Goal: Complete application form

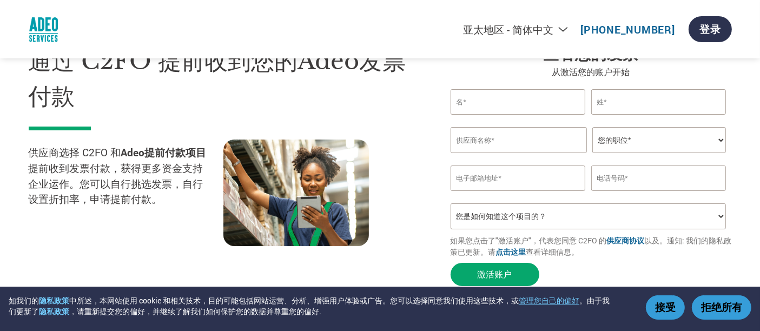
drag, startPoint x: 557, startPoint y: 28, endPoint x: 556, endPoint y: 34, distance: 6.1
click at [557, 28] on select "Americas - English Américas - Español [GEOGRAPHIC_DATA] - Português [GEOGRAPHIC…" at bounding box center [450, 30] width 251 height 14
select select "en-US"
click at [393, 23] on select "Americas - English Américas - Español [GEOGRAPHIC_DATA] - Português [GEOGRAPHIC…" at bounding box center [450, 30] width 251 height 14
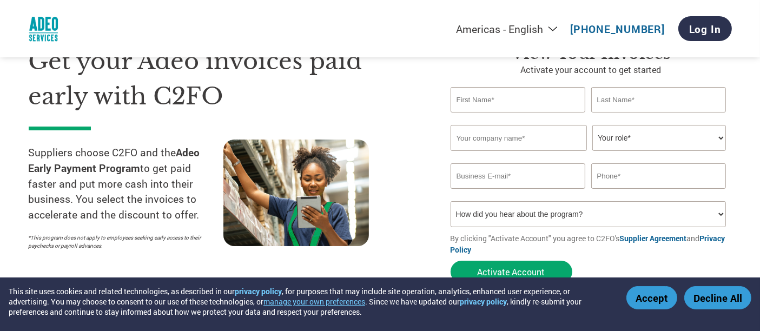
click at [516, 184] on input "email" at bounding box center [518, 175] width 135 height 25
paste input "[EMAIL_ADDRESS][DOMAIN_NAME]"
type input "[EMAIL_ADDRESS][DOMAIN_NAME]"
click at [643, 174] on input "text" at bounding box center [658, 175] width 135 height 25
paste input "[PHONE_NUMBER]"
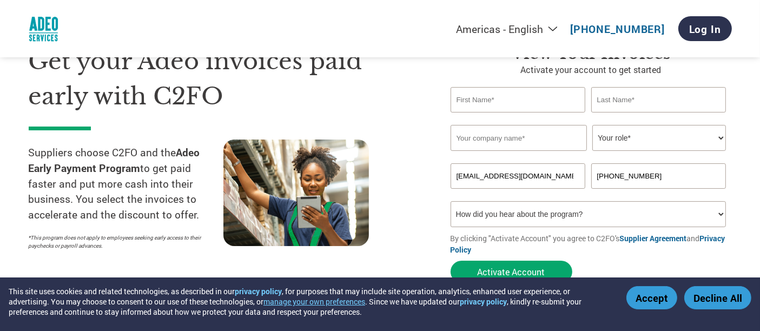
type input "[PHONE_NUMBER]"
click at [628, 140] on select "Your role* CFO Controller Credit Manager Finance Director Treasurer CEO Preside…" at bounding box center [660, 138] width 134 height 26
click at [639, 143] on select "Your role* CFO Controller Credit Manager Finance Director Treasurer CEO Preside…" at bounding box center [660, 138] width 134 height 26
select select "OFFICE_MANAGER"
click at [593, 126] on select "Your role* CFO Controller Credit Manager Finance Director Treasurer CEO Preside…" at bounding box center [660, 138] width 134 height 26
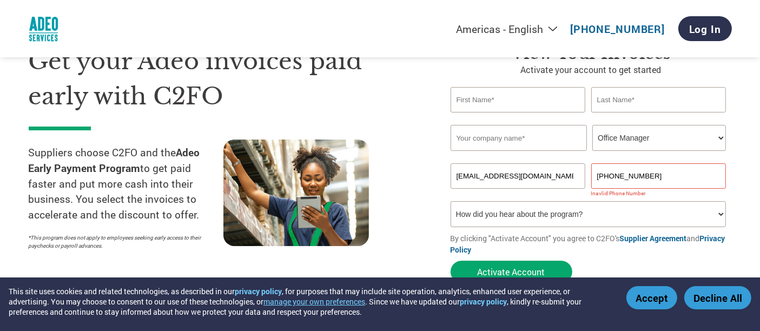
click at [536, 139] on input "text" at bounding box center [519, 138] width 136 height 26
paste input "[PHONE_NUMBER]"
paste input "[PERSON_NAME] LTD"
click at [374, 31] on div "Americas - English Américas - Español [GEOGRAPHIC_DATA] - Português [GEOGRAPHIC…" at bounding box center [381, 28] width 720 height 57
click at [495, 138] on input "[PERSON_NAME] LTD" at bounding box center [519, 138] width 136 height 26
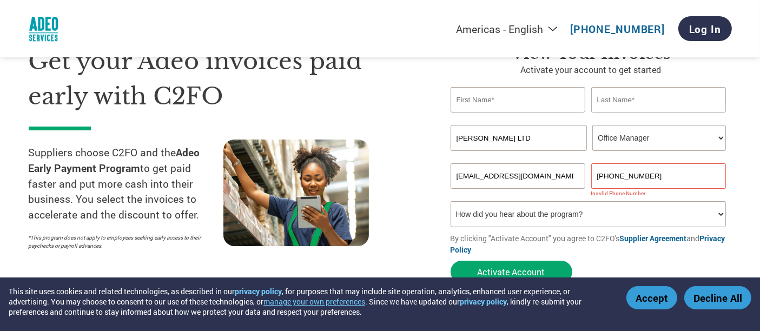
click at [512, 136] on input "[PERSON_NAME] LTD" at bounding box center [519, 138] width 136 height 26
drag, startPoint x: 522, startPoint y: 137, endPoint x: 488, endPoint y: 134, distance: 33.7
click at [488, 134] on input "[PERSON_NAME] LTD" at bounding box center [519, 138] width 136 height 26
type input "CHAANG"
drag, startPoint x: 422, startPoint y: 90, endPoint x: 413, endPoint y: 82, distance: 11.9
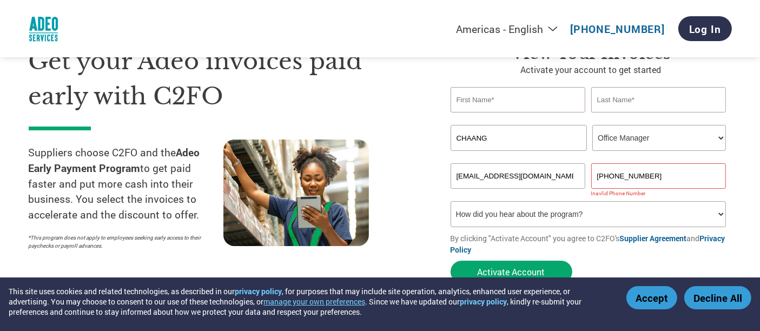
click at [416, 85] on div "Get your Adeo invoices paid early with C2FO Suppliers choose C2FO and the Adeo …" at bounding box center [232, 166] width 406 height 245
click at [492, 128] on input "CHAANG" at bounding box center [519, 138] width 136 height 26
drag, startPoint x: 502, startPoint y: 135, endPoint x: 441, endPoint y: 131, distance: 61.3
click at [441, 131] on div "View Your Invoices Activate your account to get started Invalid first name or f…" at bounding box center [584, 166] width 298 height 245
